Goal: Task Accomplishment & Management: Manage account settings

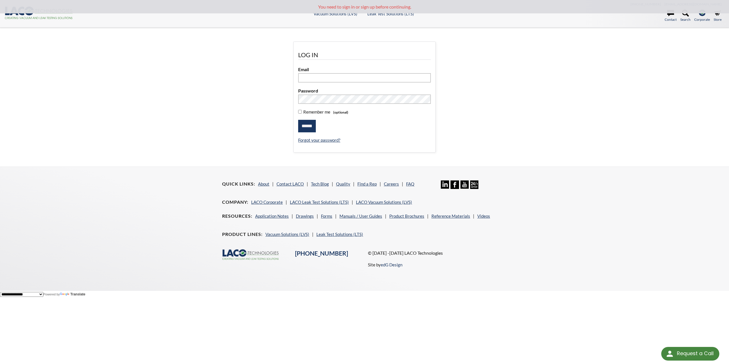
type input "**********"
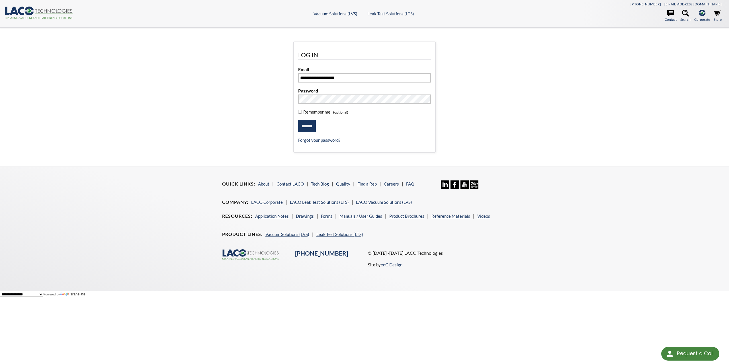
drag, startPoint x: 306, startPoint y: 126, endPoint x: 380, endPoint y: 146, distance: 76.8
click at [306, 126] on input "******" at bounding box center [307, 126] width 18 height 13
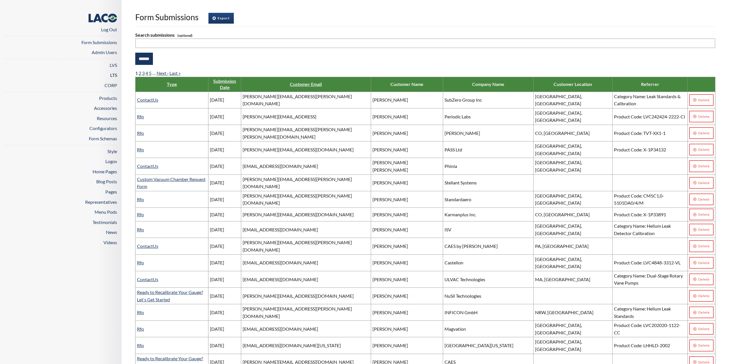
click at [113, 76] on link "LTS" at bounding box center [113, 74] width 7 height 5
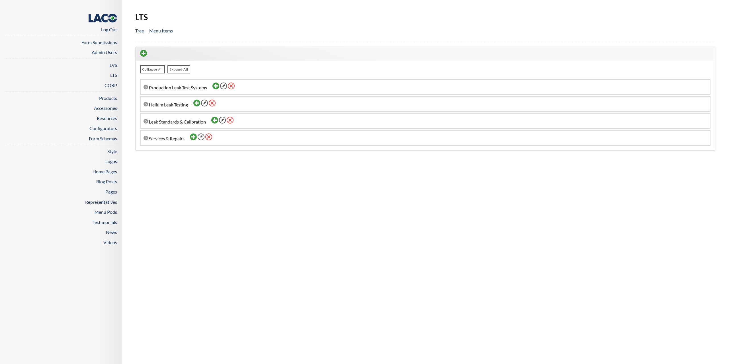
click at [145, 139] on icon at bounding box center [146, 138] width 5 height 5
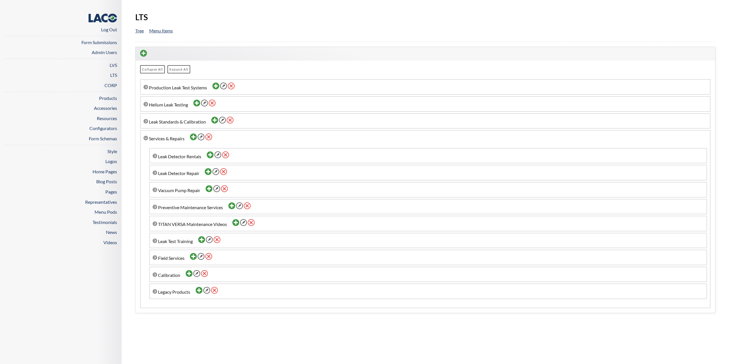
click at [156, 157] on icon at bounding box center [155, 156] width 5 height 5
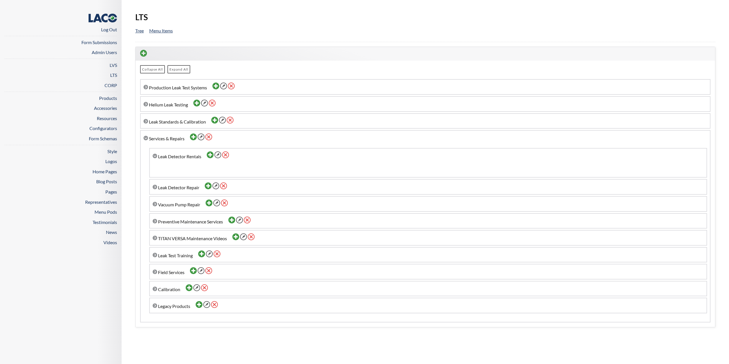
click at [156, 157] on icon at bounding box center [155, 156] width 5 height 5
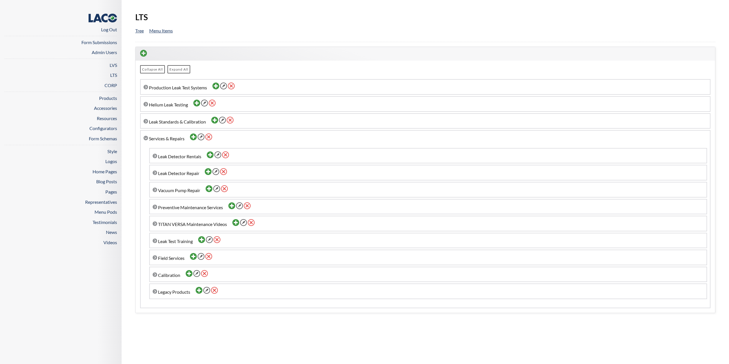
click at [154, 173] on icon at bounding box center [155, 173] width 5 height 5
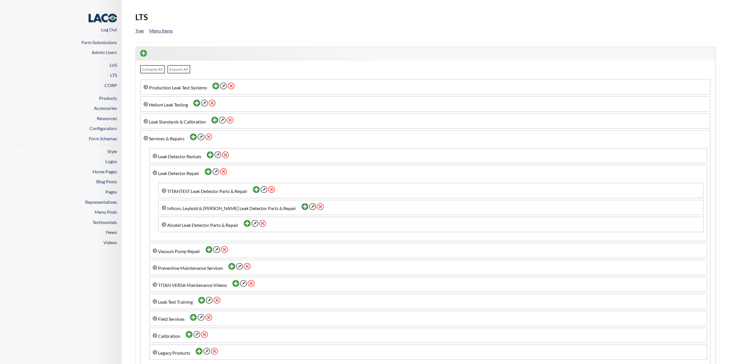
click at [309, 208] on icon at bounding box center [312, 206] width 7 height 7
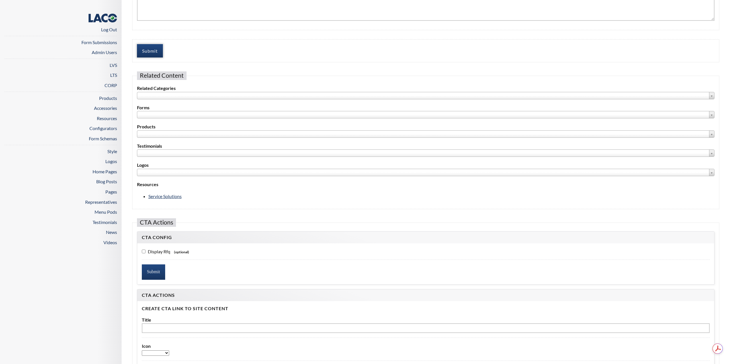
click at [145, 55] on button "Submit" at bounding box center [150, 50] width 26 height 13
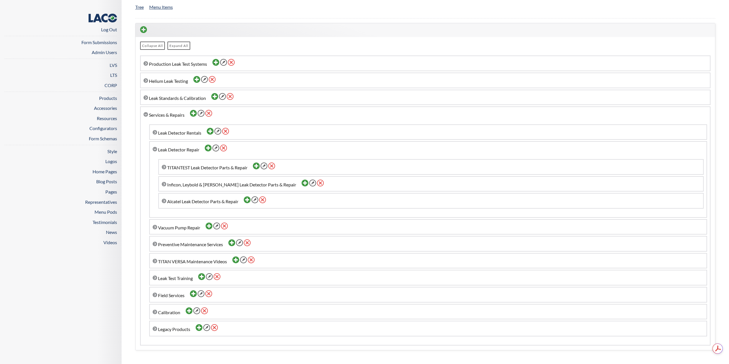
click at [257, 203] on icon at bounding box center [255, 200] width 7 height 7
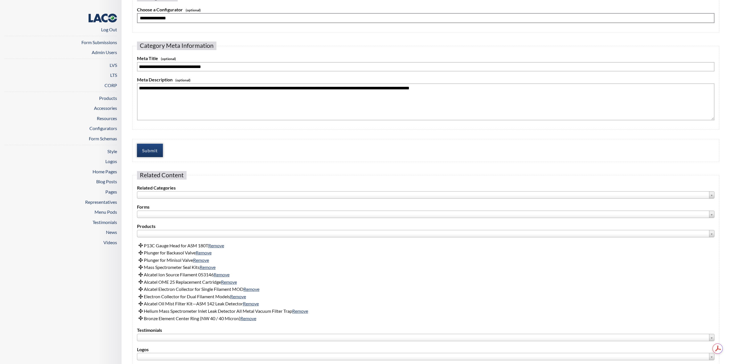
click at [155, 150] on button "Submit" at bounding box center [150, 150] width 26 height 13
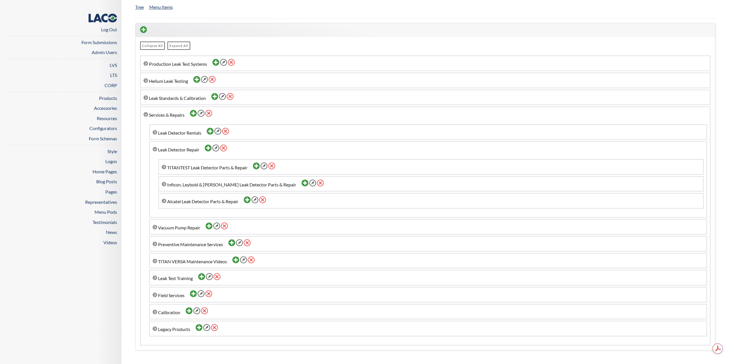
scroll to position [24, 0]
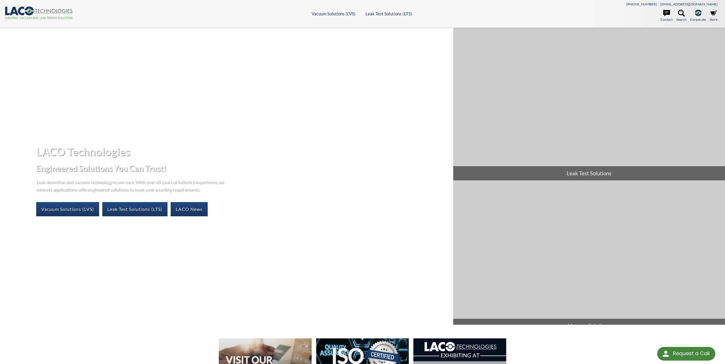
click at [394, 16] on header ".cls-1{fill:#193661;}.cls-2{fill:#58595b;}.cls-3{fill:url(#radial-gradient);}.c…" at bounding box center [362, 14] width 725 height 28
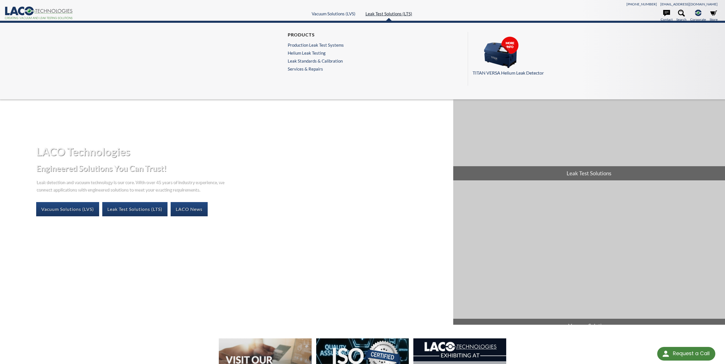
click at [396, 13] on link "Leak Test Solutions (LTS)" at bounding box center [389, 13] width 47 height 5
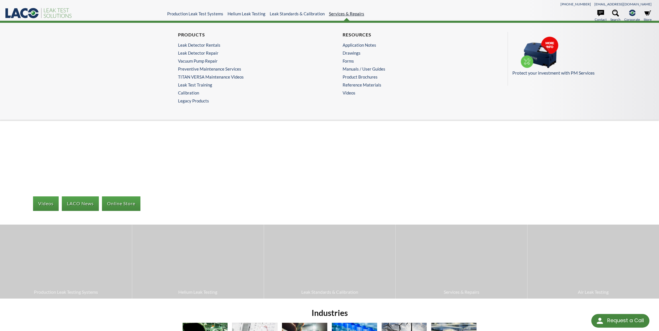
click at [339, 15] on link "Services & Repairs" at bounding box center [346, 13] width 35 height 5
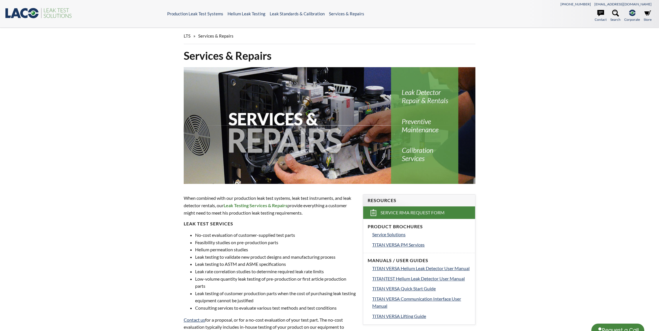
select select "Language Translate Widget"
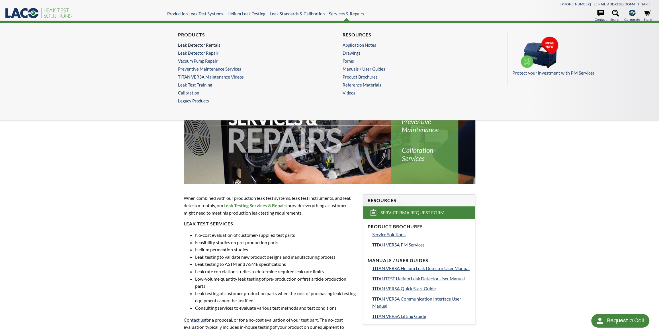
click at [199, 46] on link "Leak Detector Rentals" at bounding box center [246, 44] width 136 height 5
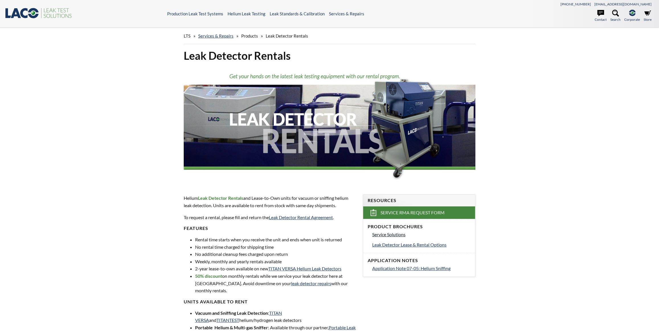
select select "Language Translate Widget"
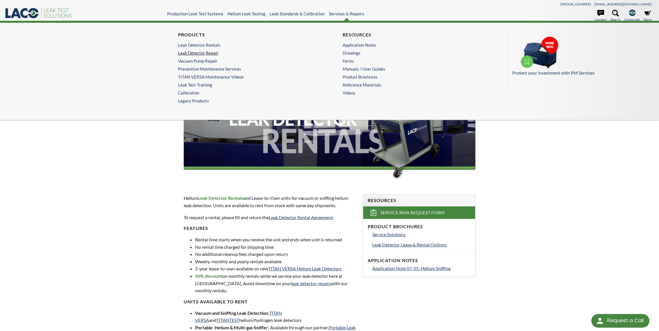
click at [212, 52] on link "Leak Detector Repair" at bounding box center [246, 52] width 136 height 5
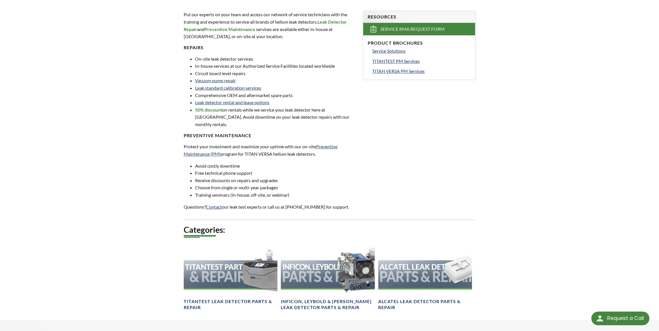
scroll to position [276, 0]
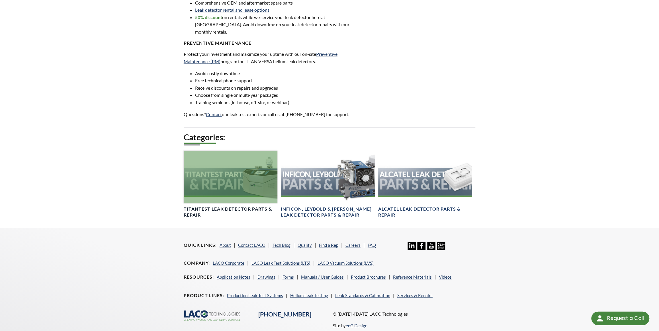
select select "Language Translate Widget"
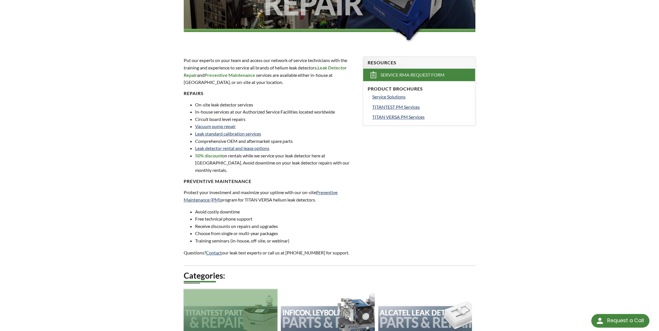
scroll to position [207, 0]
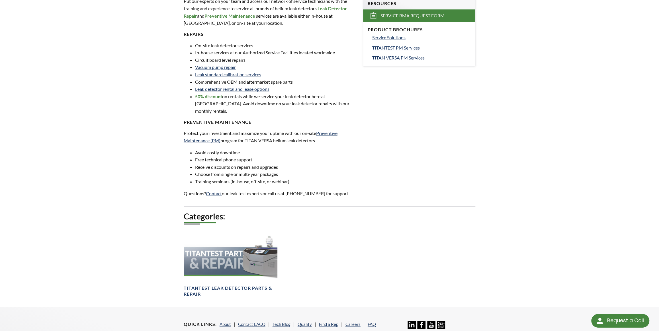
scroll to position [207, 0]
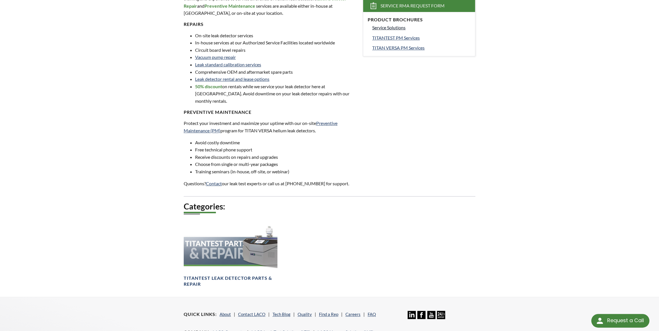
click at [405, 29] on span "Service Solutions" at bounding box center [388, 27] width 33 height 5
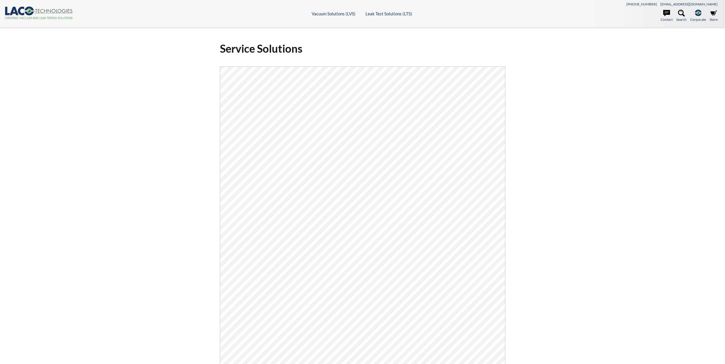
select select "Language Translate Widget"
